Goal: Navigation & Orientation: Find specific page/section

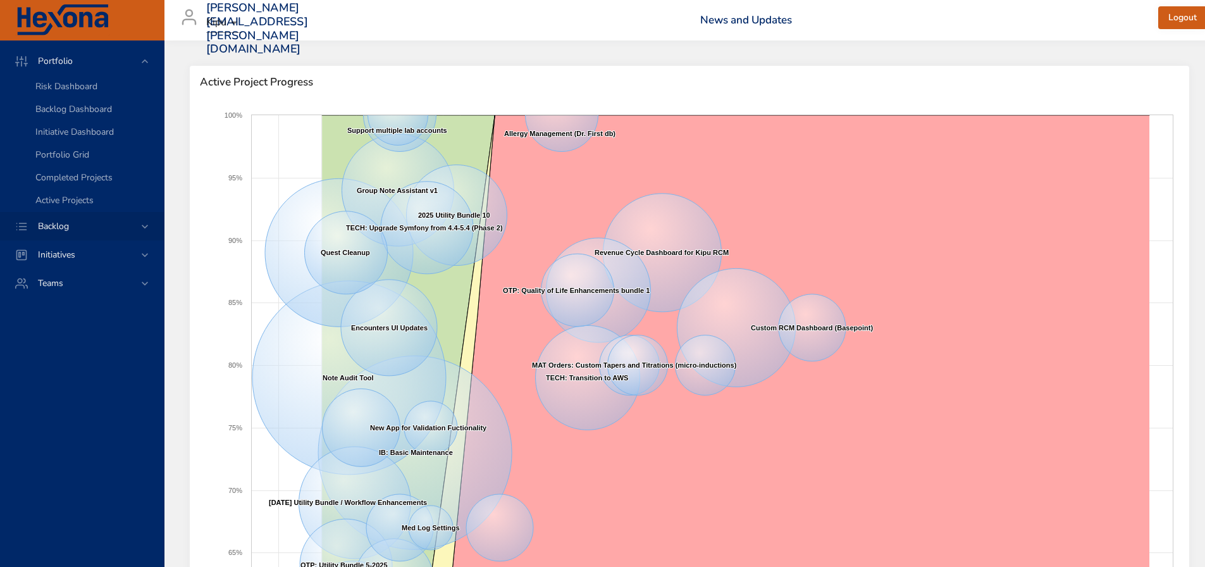
click at [73, 226] on span "Backlog" at bounding box center [53, 226] width 51 height 12
click at [54, 110] on span "Backlog Details" at bounding box center [65, 115] width 61 height 12
click at [54, 228] on span "Backlog" at bounding box center [53, 226] width 51 height 12
click at [45, 92] on span "Backlog" at bounding box center [53, 90] width 51 height 12
click at [55, 117] on span "Backlog Details" at bounding box center [65, 115] width 61 height 12
